Goal: Information Seeking & Learning: Learn about a topic

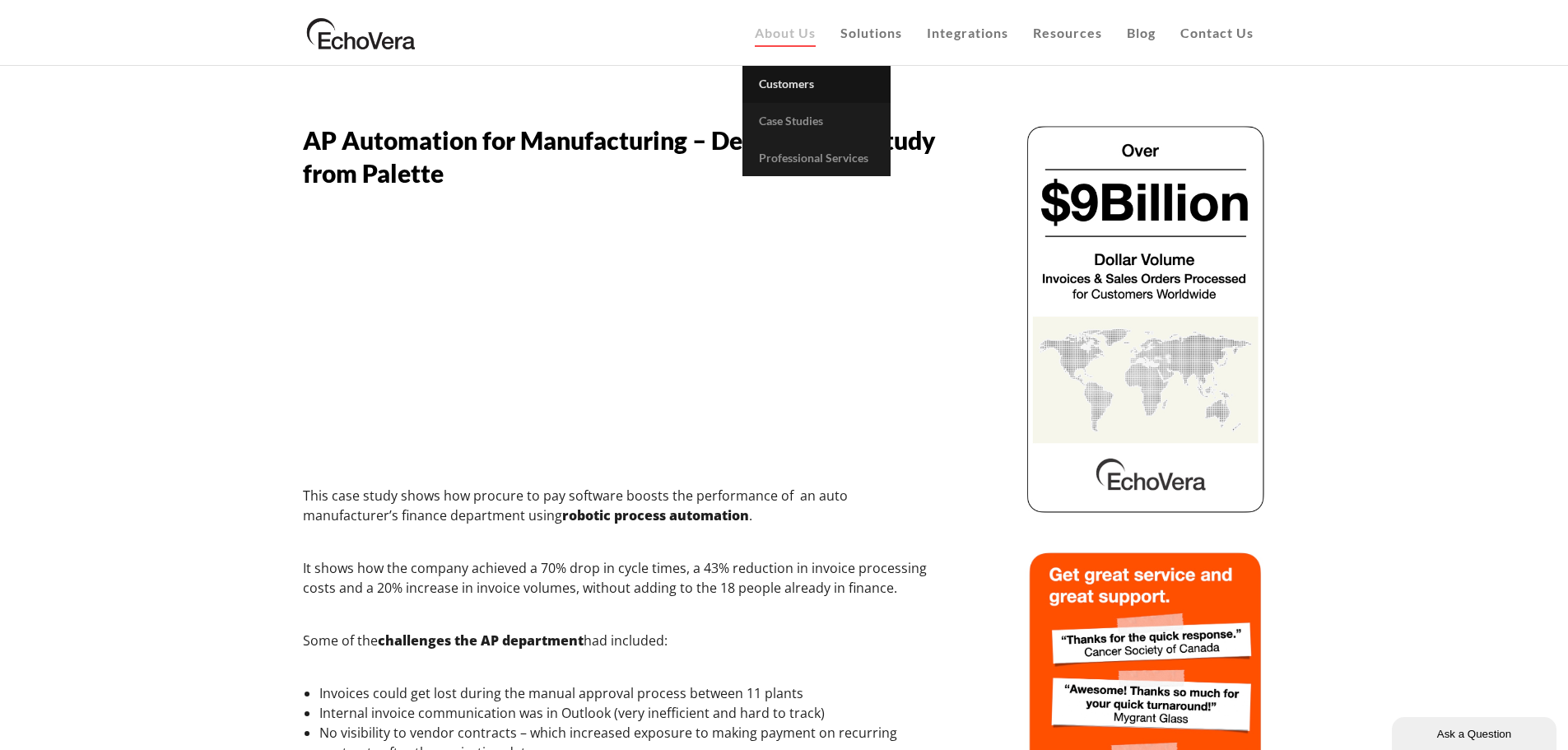
click at [793, 89] on span "Customers" at bounding box center [786, 83] width 55 height 14
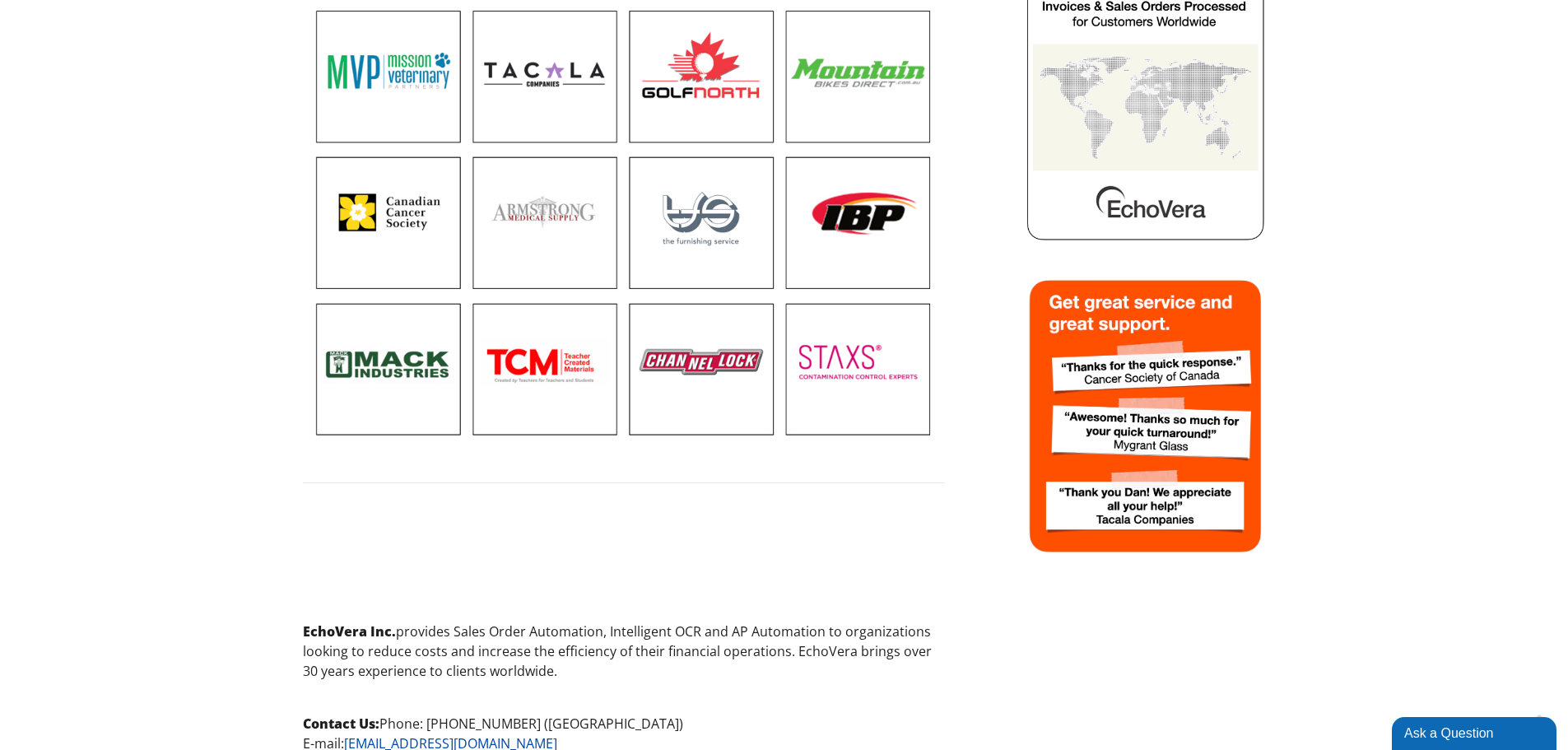
scroll to position [564, 0]
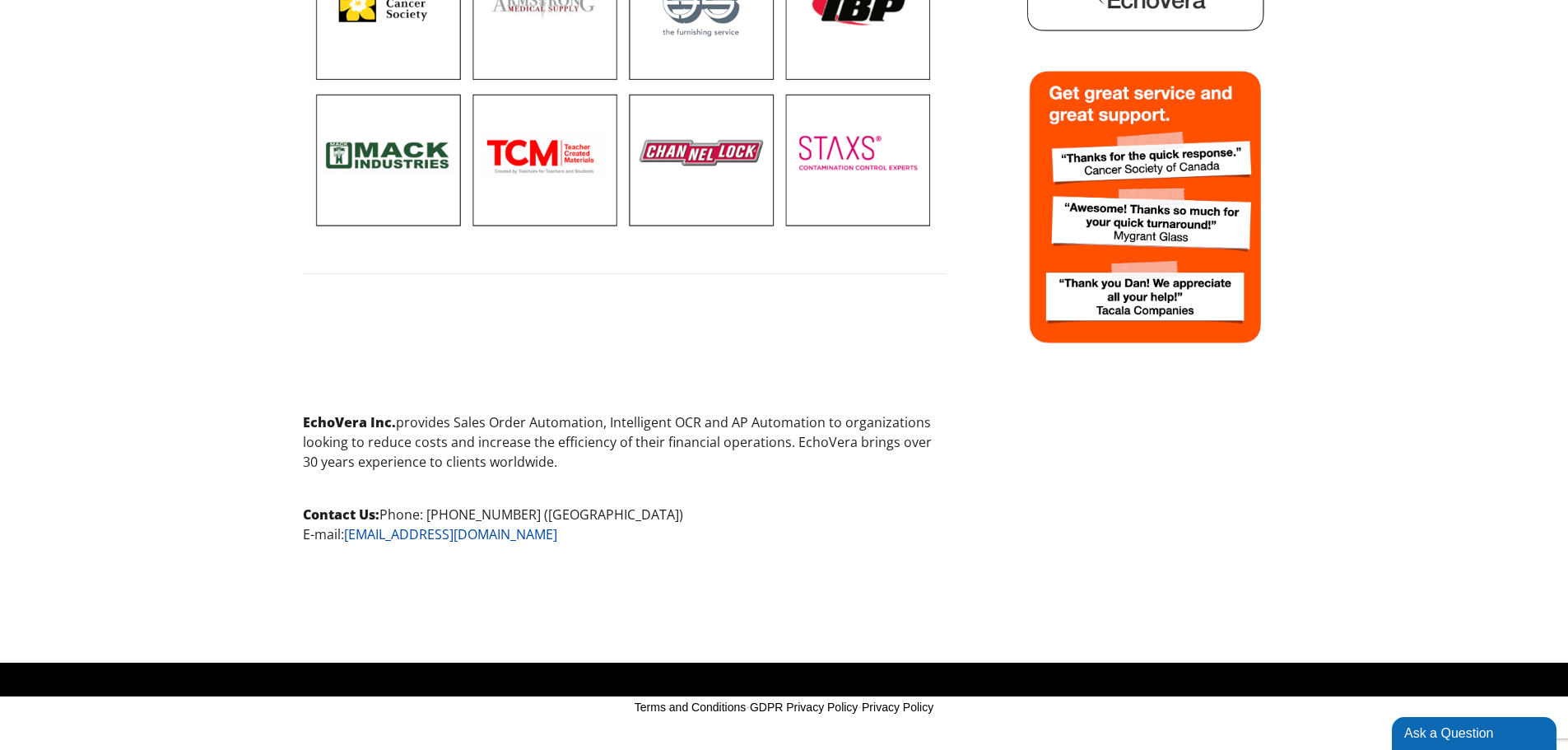
click at [586, 451] on p "EchoVera Inc. provides Sales Order Automation, Intelligent OCR and AP Automatio…" at bounding box center [624, 442] width 642 height 60
click at [601, 447] on p "EchoVera Inc. provides Sales Order Automation, Intelligent OCR and AP Automatio…" at bounding box center [624, 442] width 642 height 60
click at [605, 447] on p "EchoVera Inc. provides Sales Order Automation, Intelligent OCR and AP Automatio…" at bounding box center [624, 442] width 642 height 60
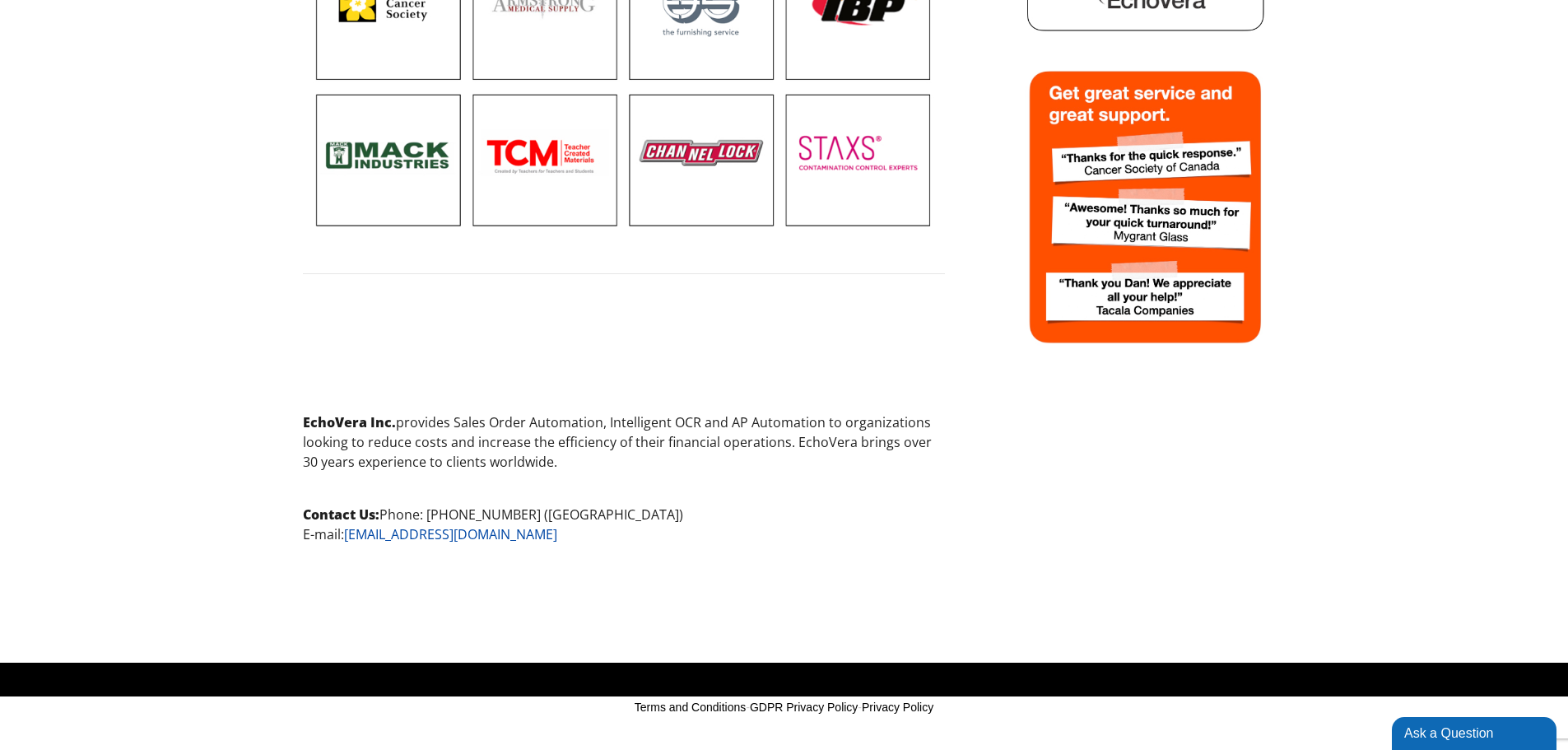
scroll to position [0, 0]
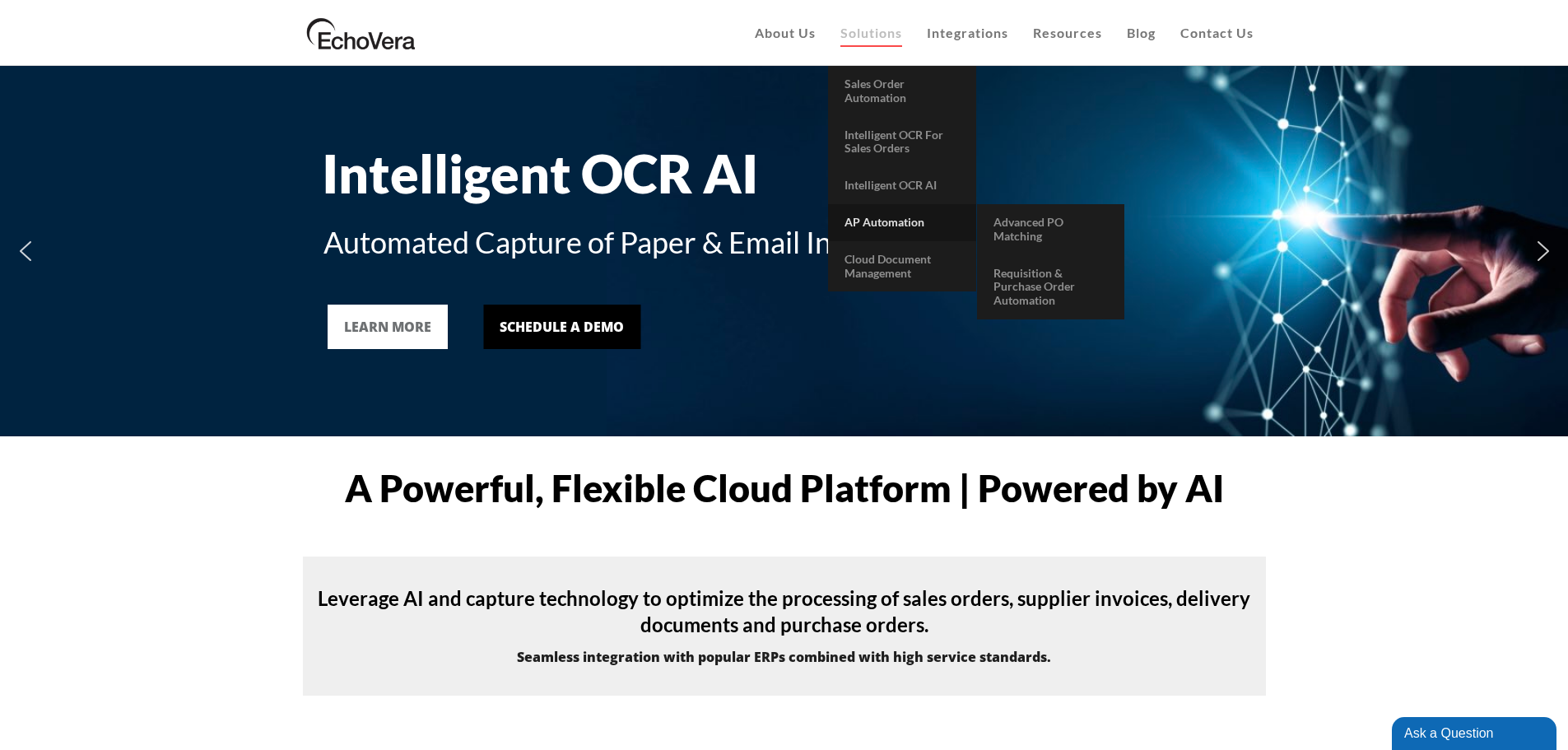
click at [910, 217] on span "AP Automation" at bounding box center [884, 221] width 80 height 14
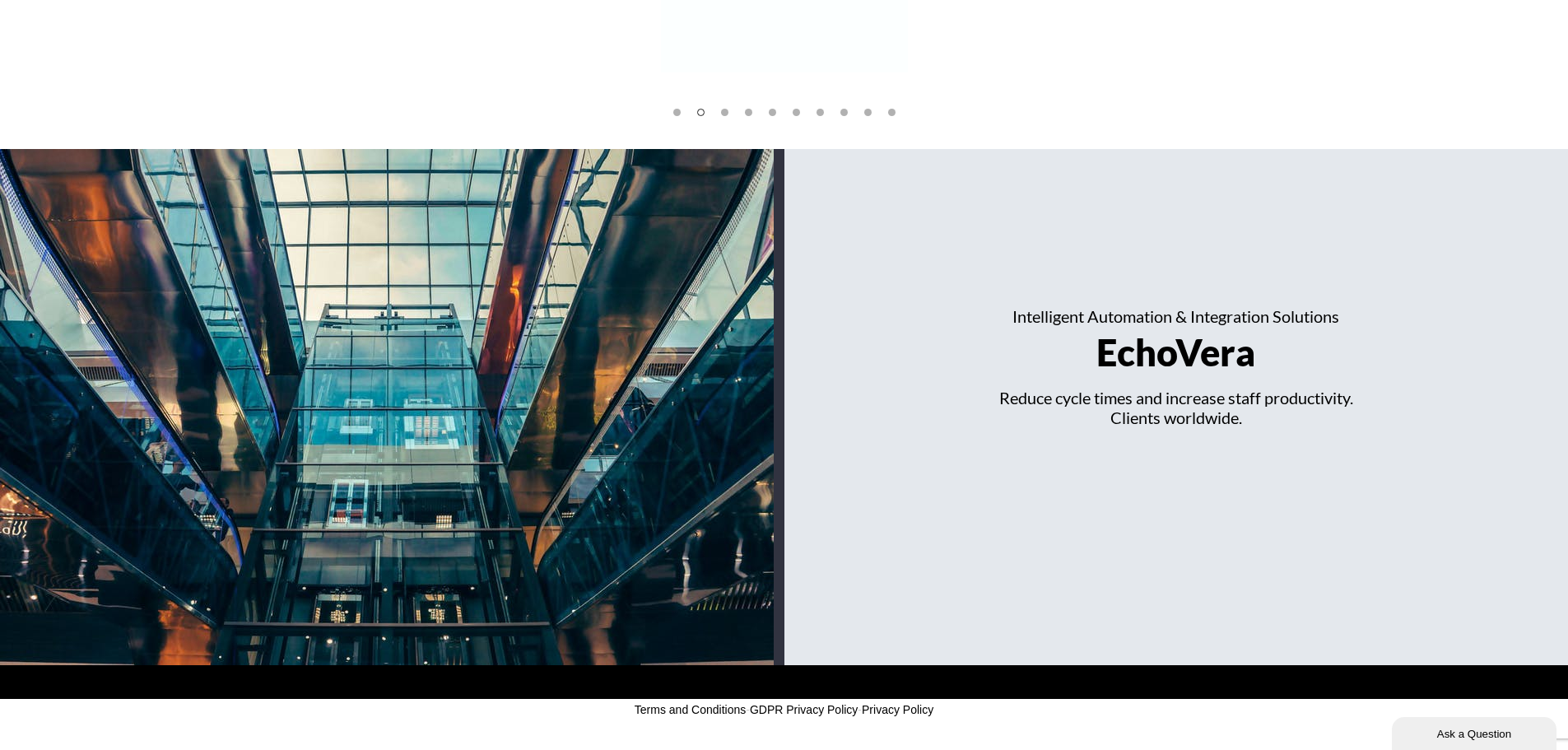
scroll to position [2808, 0]
